Goal: Information Seeking & Learning: Check status

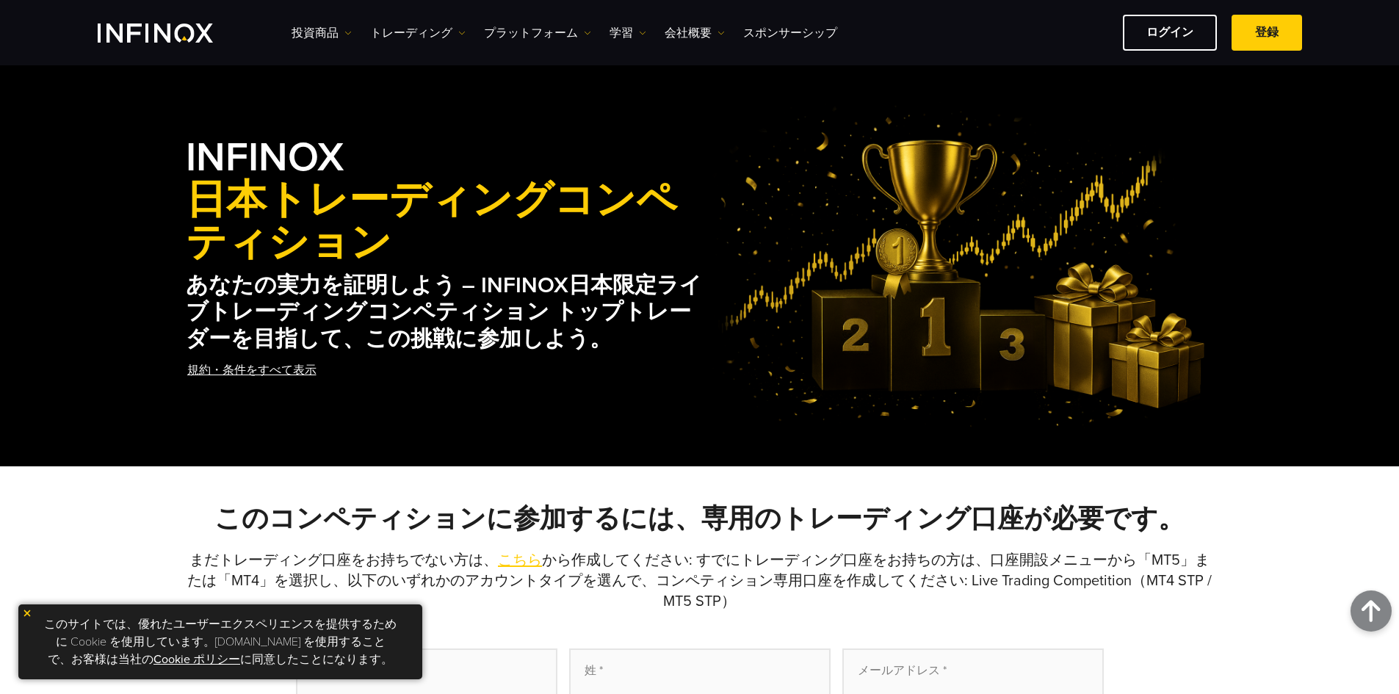
scroll to position [734, 0]
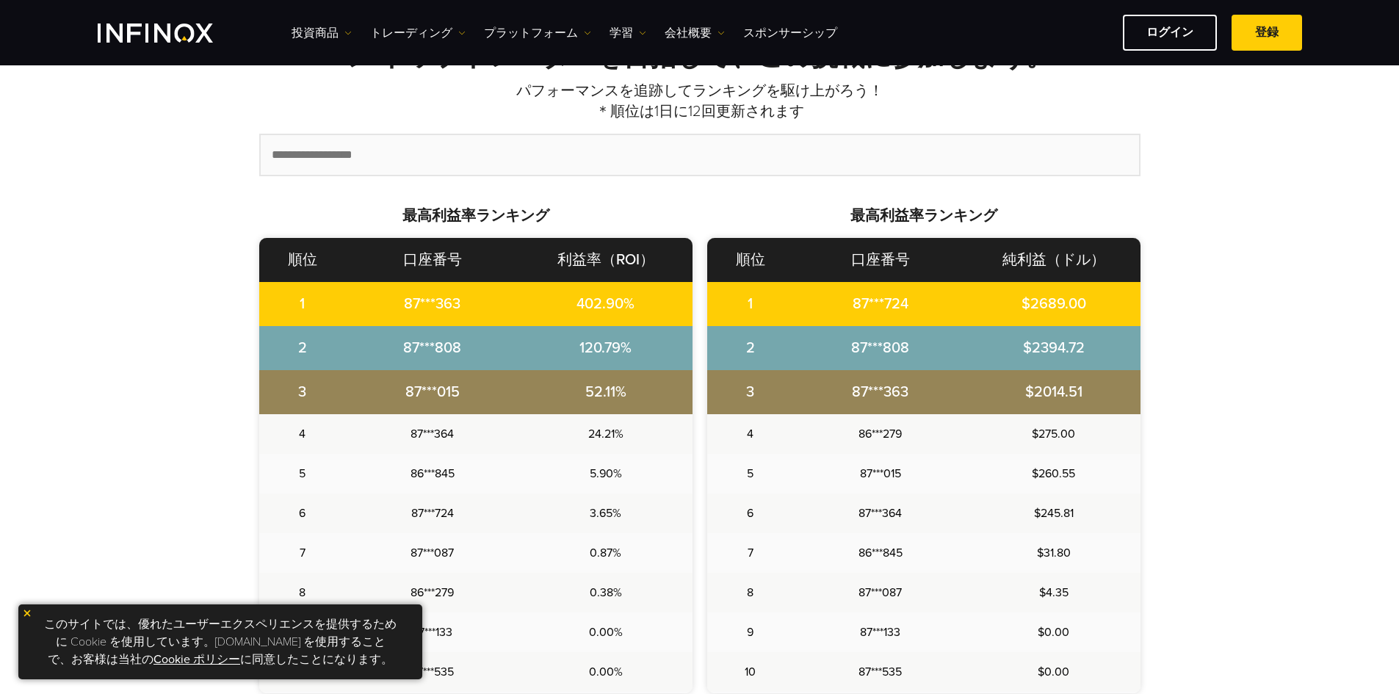
scroll to position [580, 0]
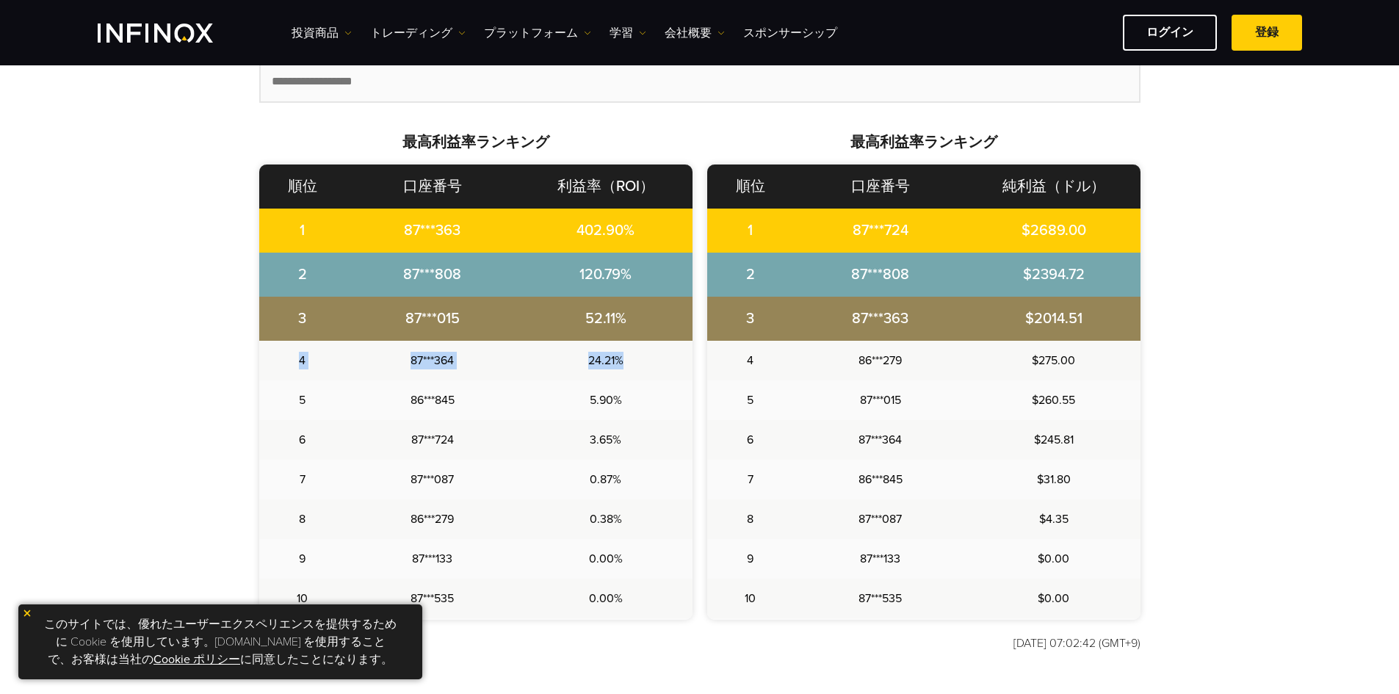
drag, startPoint x: 285, startPoint y: 363, endPoint x: 650, endPoint y: 365, distance: 365.6
click at [650, 365] on tr "4 87***364 24.21%" at bounding box center [475, 361] width 433 height 40
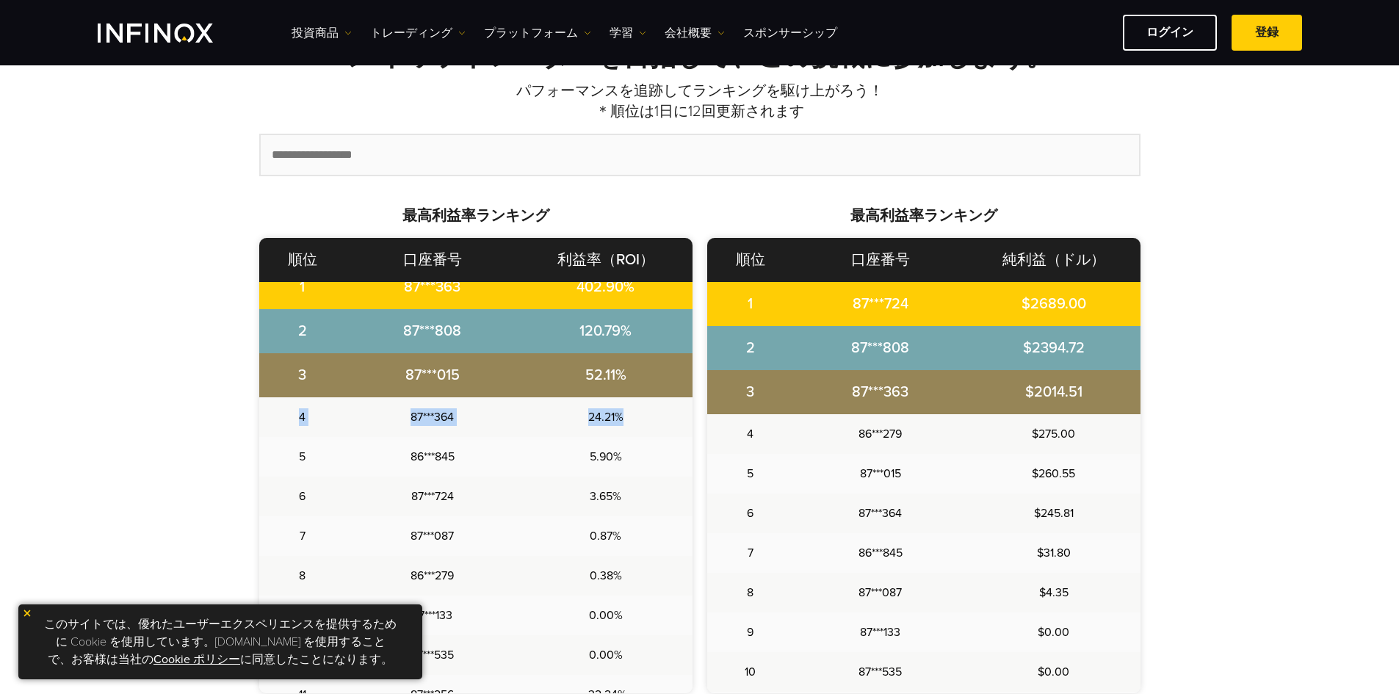
scroll to position [0, 0]
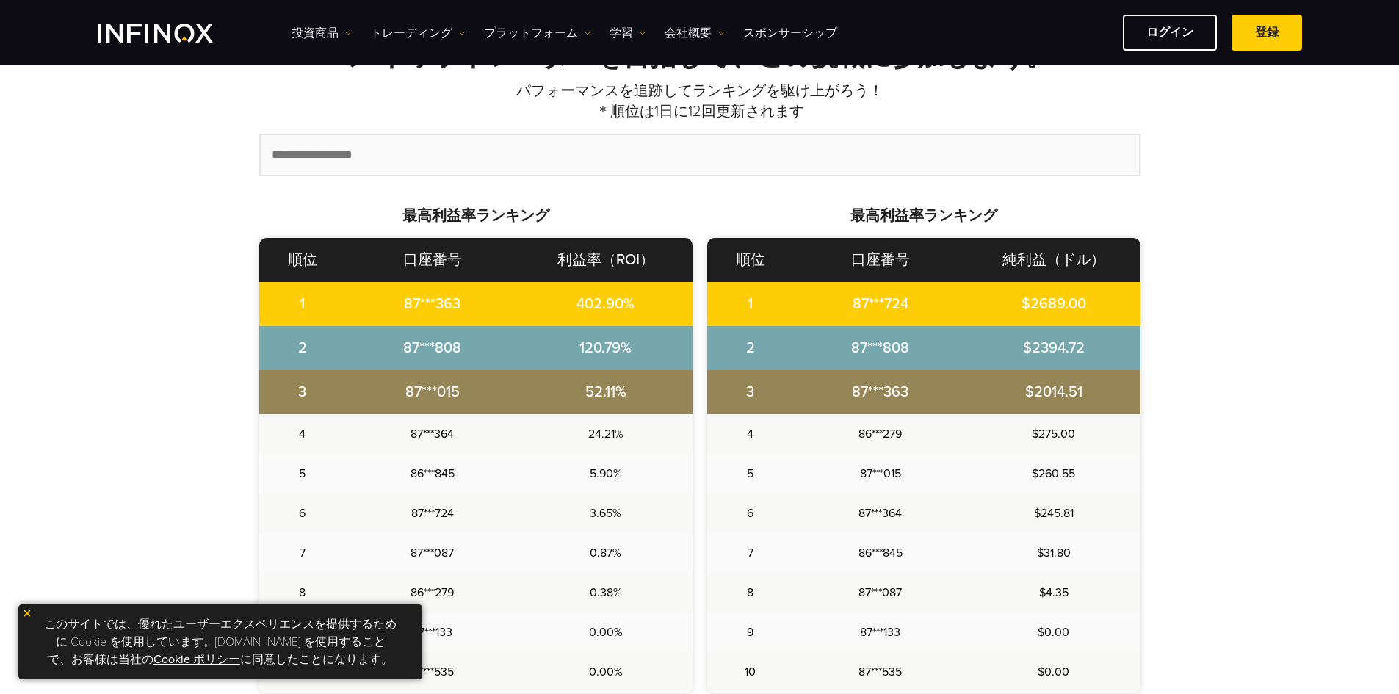
drag, startPoint x: 29, startPoint y: 383, endPoint x: 37, endPoint y: 371, distance: 15.3
click at [29, 378] on div "INFINOX 日本トレーディングコンペティション あなたの実力を証明しよう – INFINOX日本限定ライブトレーディングコンペティション トップトレーダー…" at bounding box center [699, 329] width 1399 height 1541
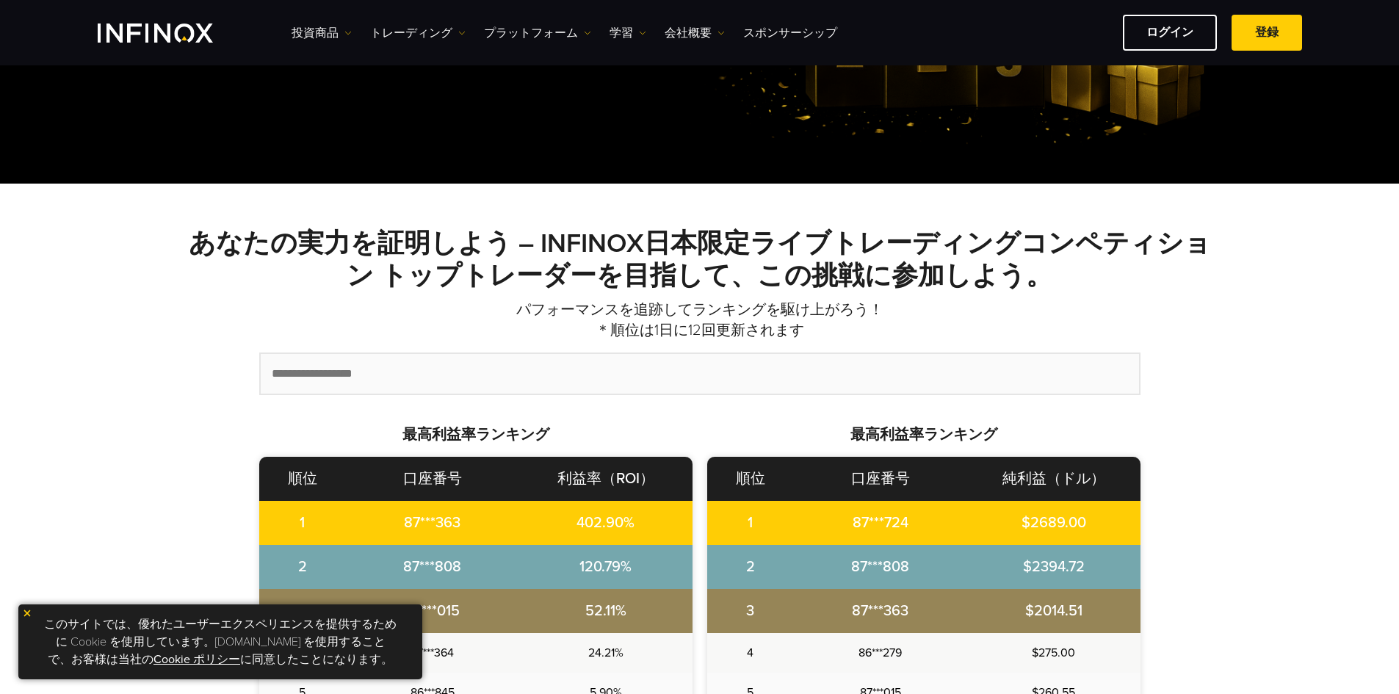
scroll to position [186, 0]
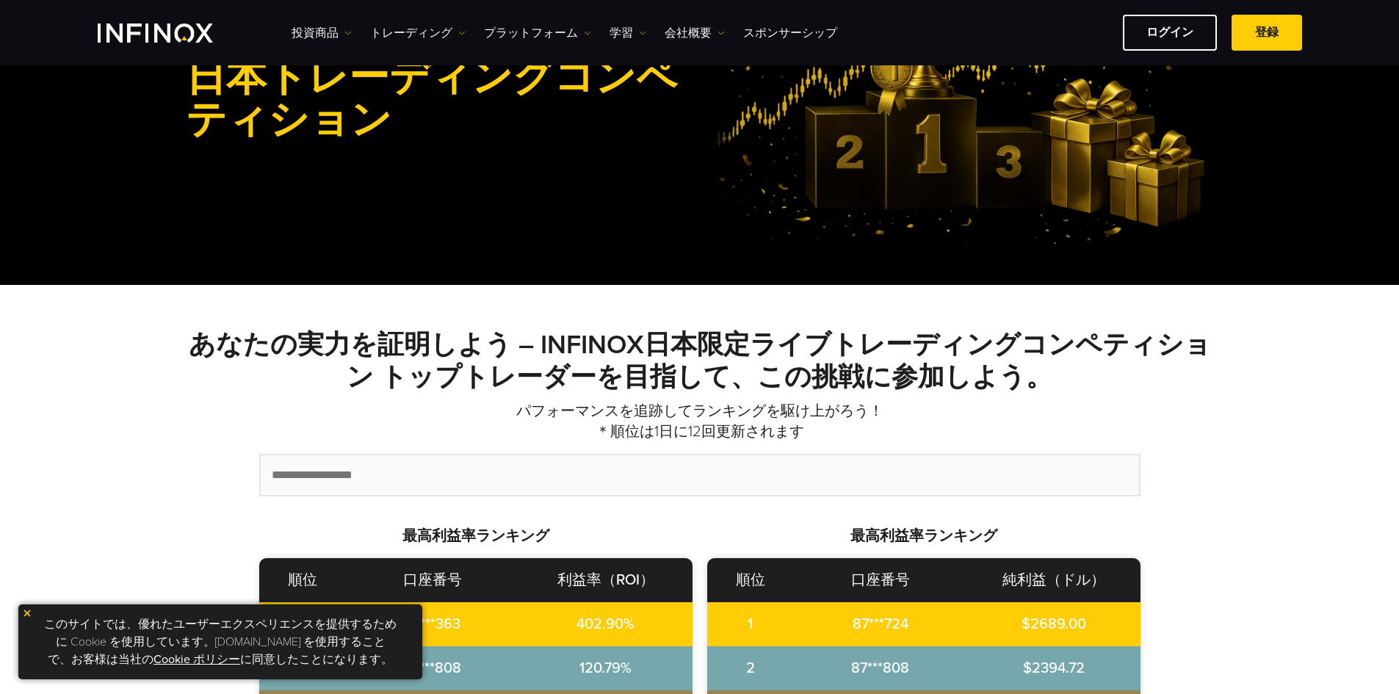
click at [385, 479] on input "text" at bounding box center [700, 475] width 878 height 40
click at [377, 407] on p "パフォーマンスを追跡してランキングを駆け上がろう！ ＊順位は1日に12回更新されます" at bounding box center [700, 421] width 1028 height 41
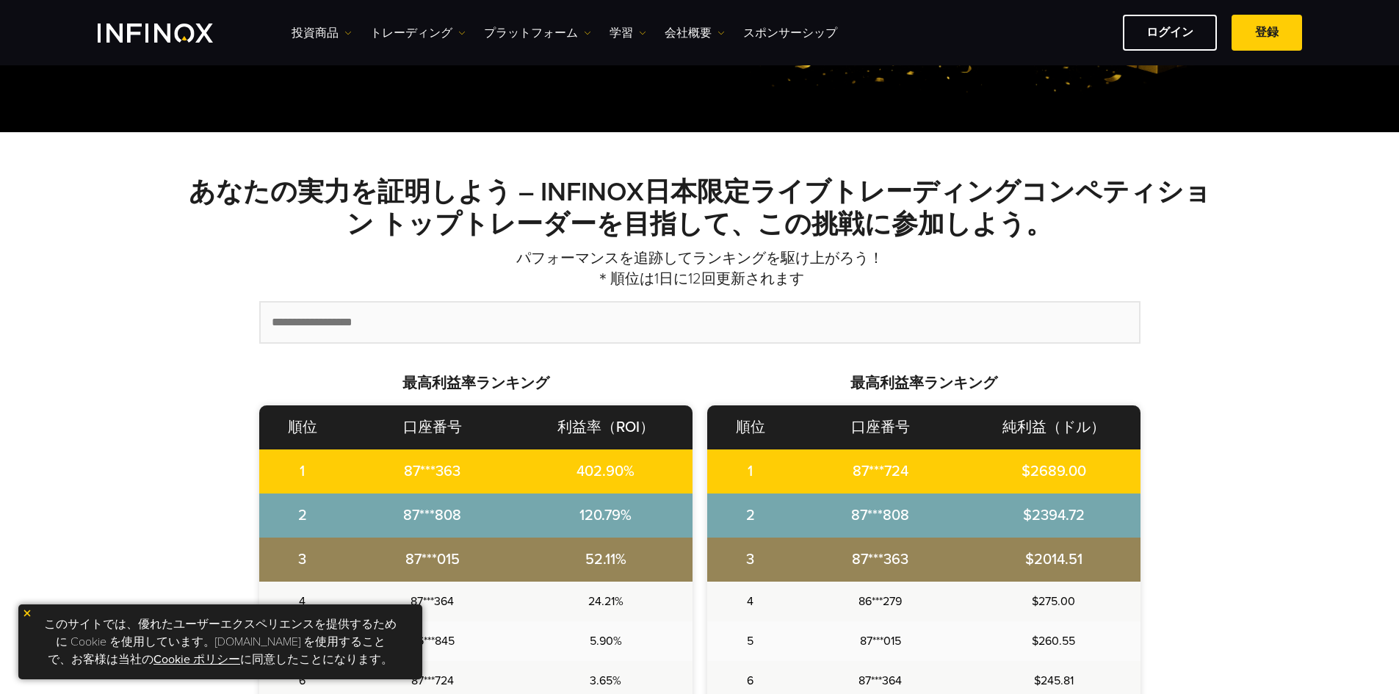
scroll to position [333, 0]
